Goal: Navigation & Orientation: Find specific page/section

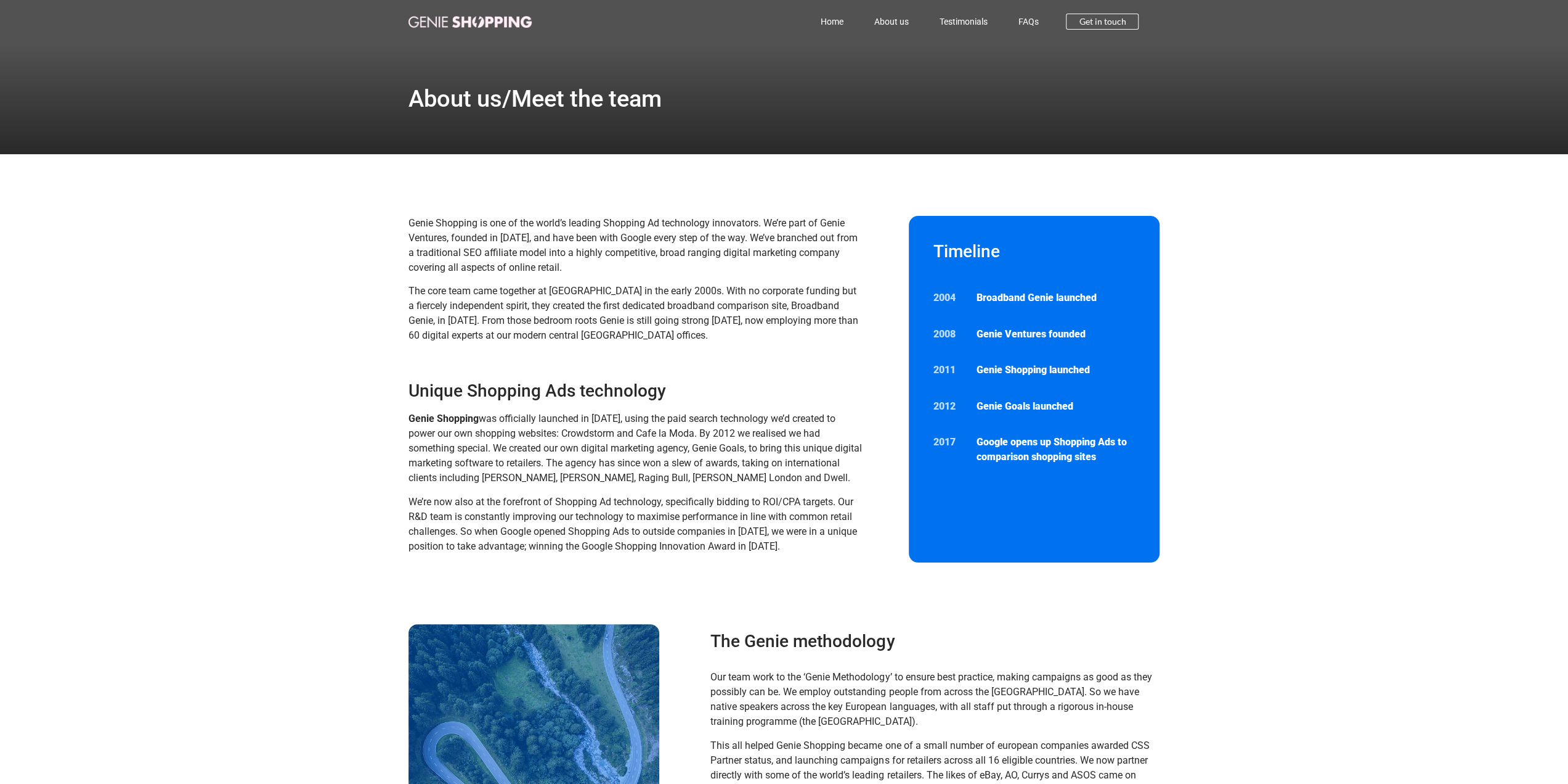
click at [436, 19] on img at bounding box center [470, 22] width 124 height 11
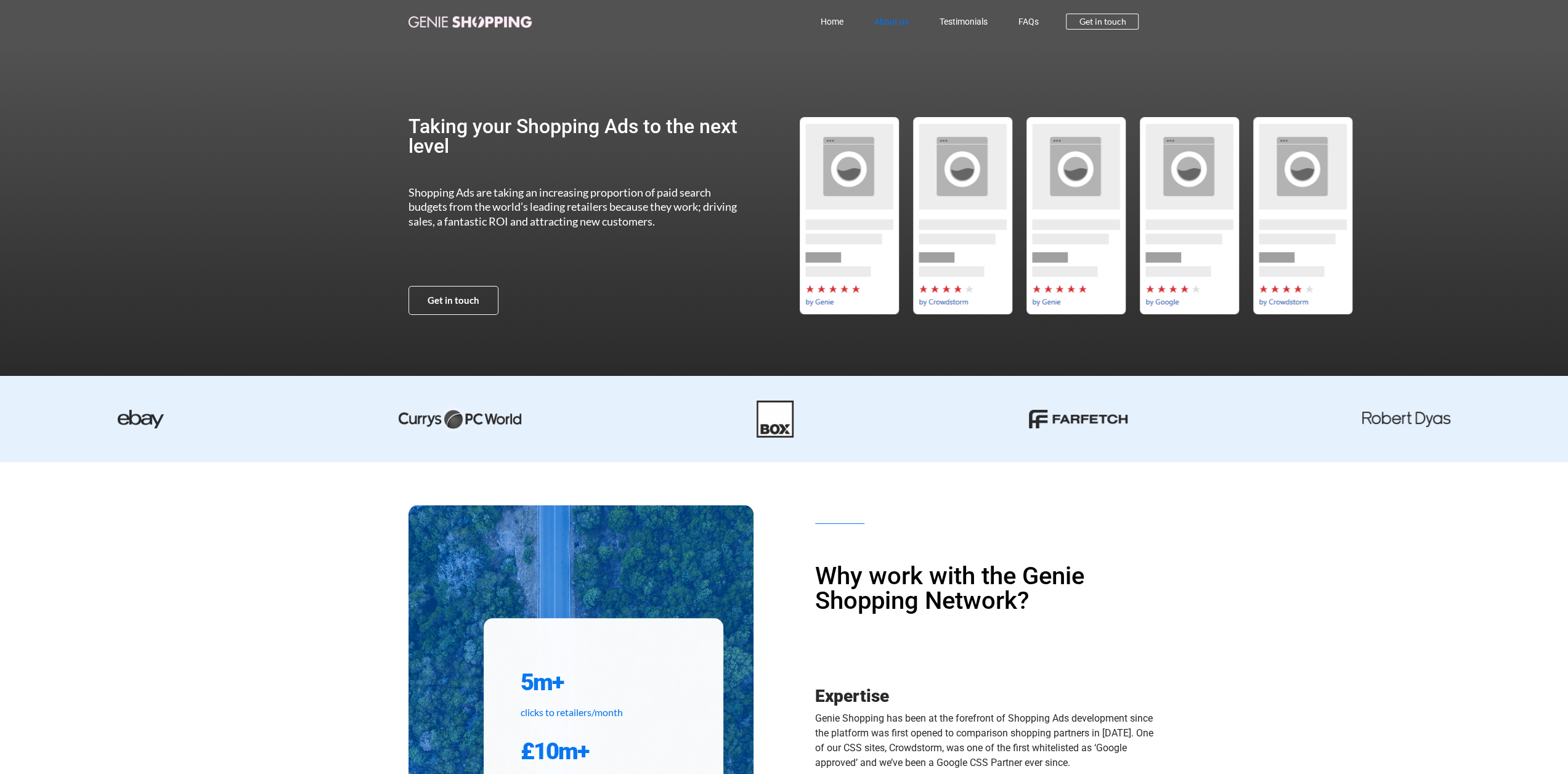
click at [891, 22] on link "About us" at bounding box center [891, 21] width 65 height 29
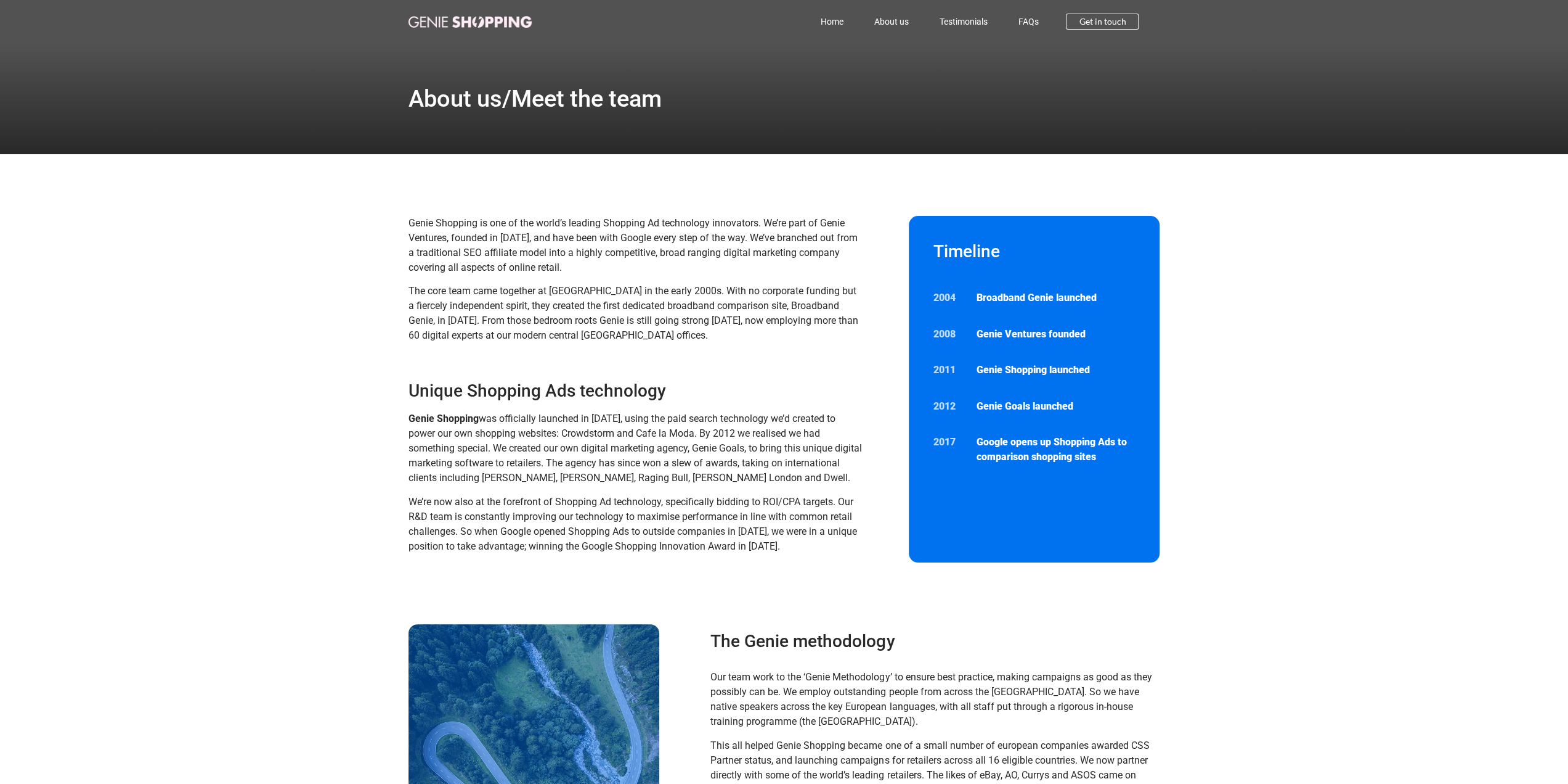
click at [487, 27] on img at bounding box center [470, 22] width 124 height 11
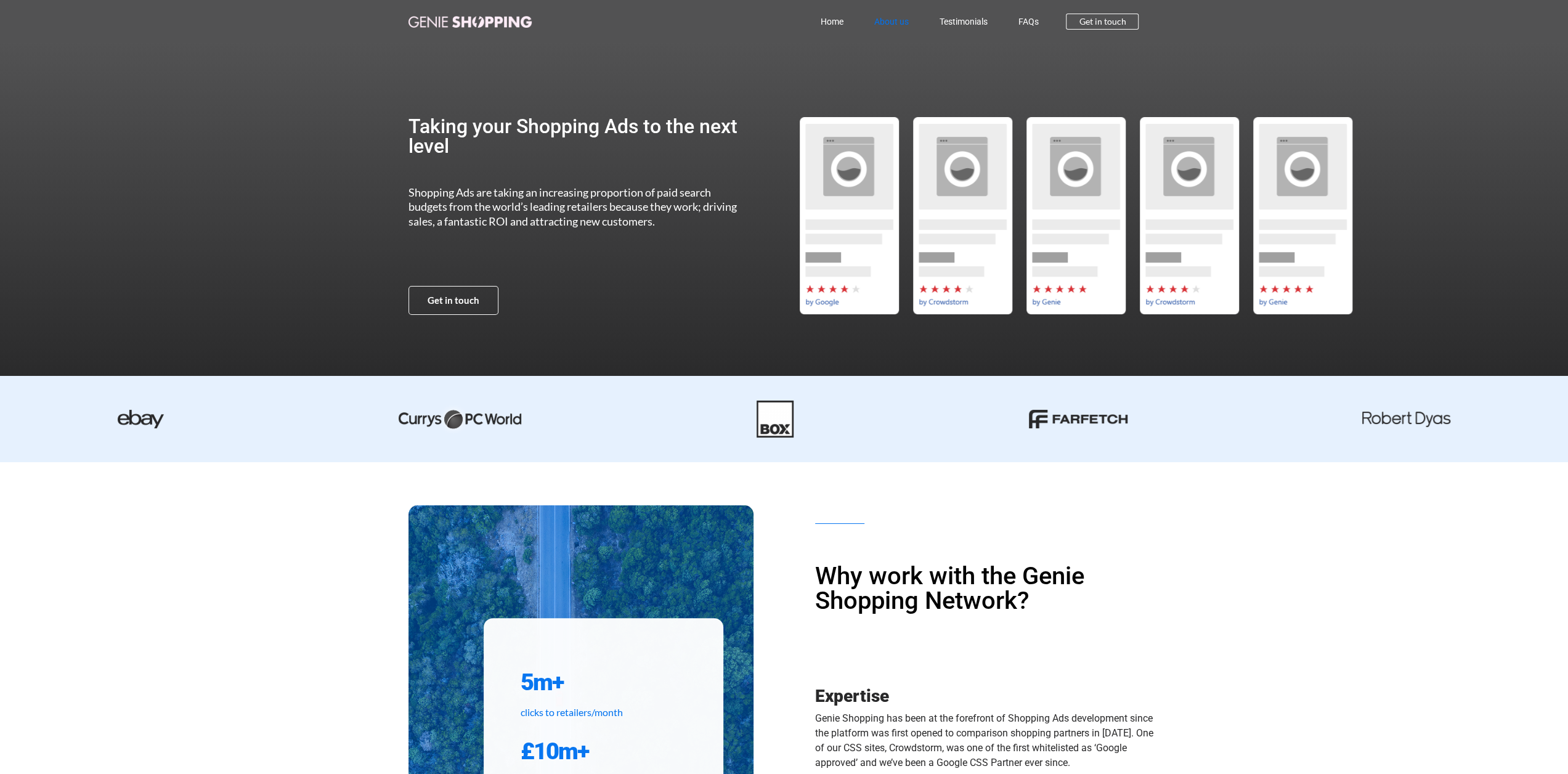
click at [891, 24] on link "About us" at bounding box center [891, 21] width 65 height 29
